Goal: Transaction & Acquisition: Book appointment/travel/reservation

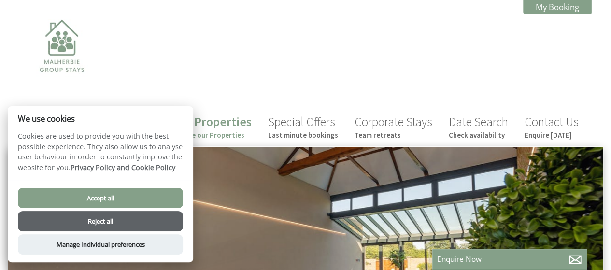
scroll to position [19, 0]
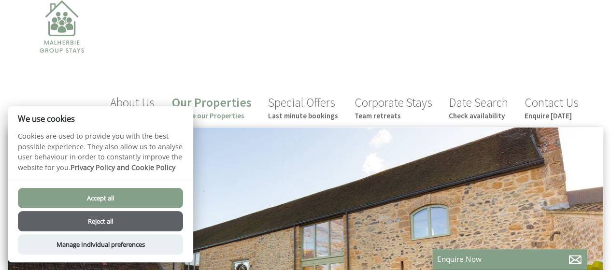
click at [88, 200] on button "Accept all" at bounding box center [100, 198] width 165 height 20
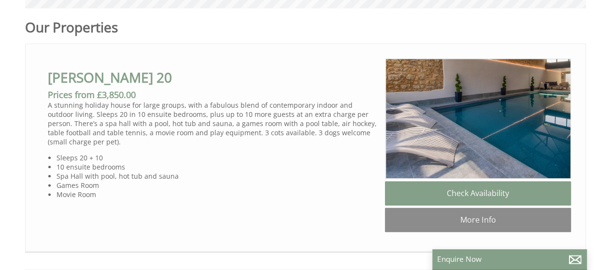
scroll to position [508, 0]
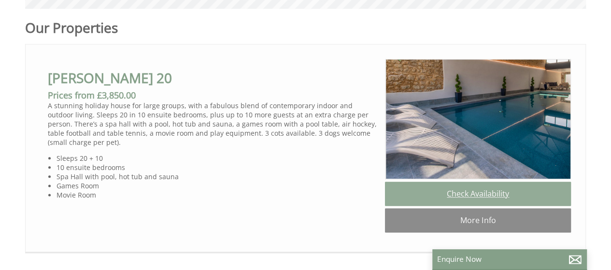
click at [447, 182] on link "Check Availability" at bounding box center [478, 194] width 186 height 24
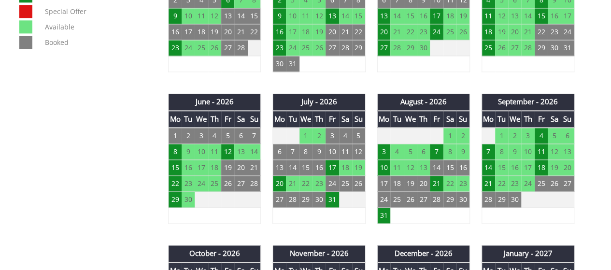
scroll to position [618, 0]
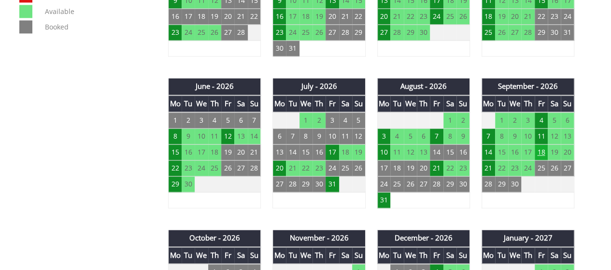
click at [540, 148] on td "18" at bounding box center [541, 152] width 13 height 16
